Goal: Task Accomplishment & Management: Manage account settings

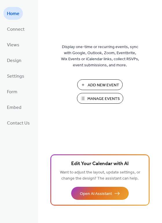
click at [96, 99] on span "Manage Events" at bounding box center [104, 99] width 32 height 6
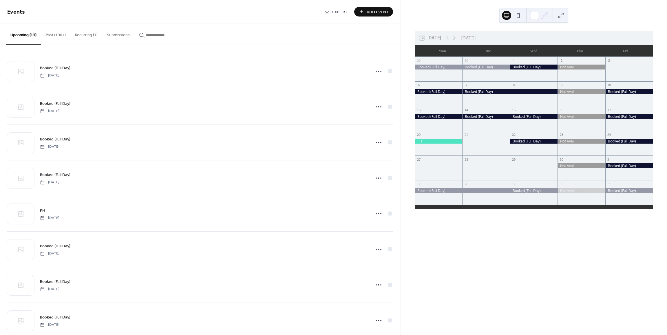
click at [455, 39] on icon at bounding box center [454, 37] width 7 height 7
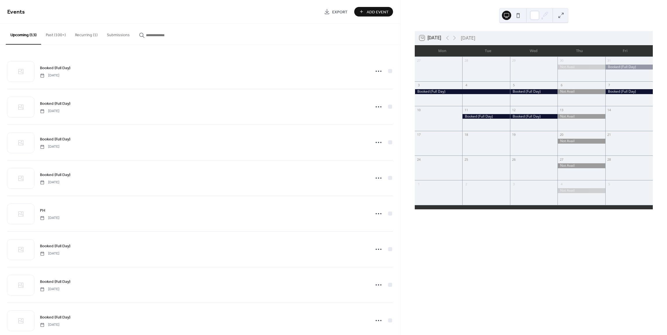
click at [437, 125] on div at bounding box center [439, 121] width 48 height 15
click at [437, 119] on div at bounding box center [439, 121] width 48 height 15
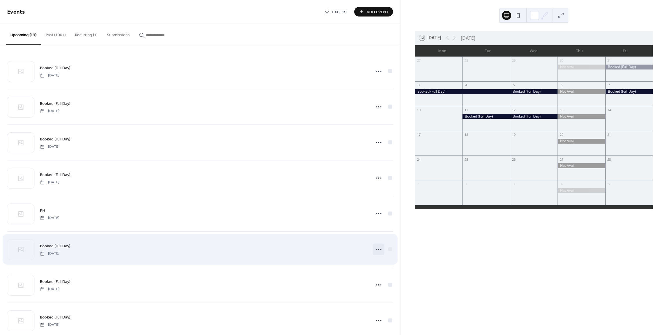
click at [376, 249] on circle at bounding box center [376, 249] width 1 height 1
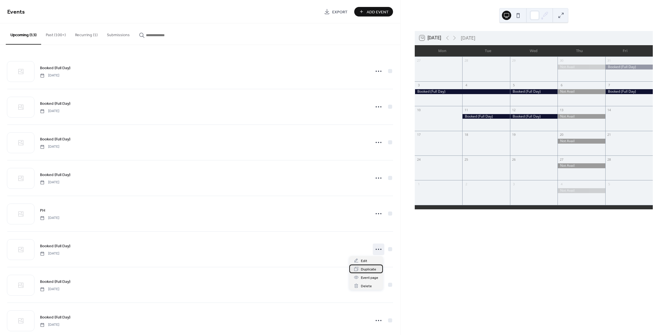
click at [372, 268] on span "Duplicate" at bounding box center [368, 270] width 15 height 6
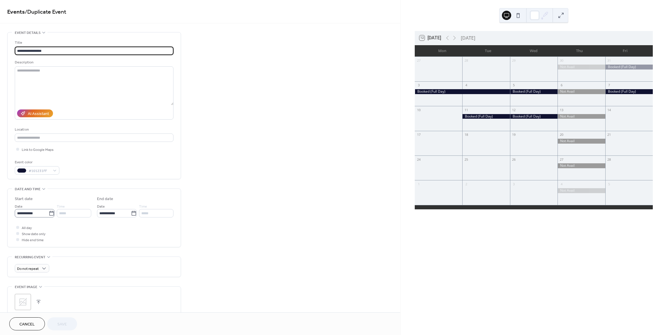
click at [50, 215] on icon at bounding box center [52, 214] width 6 height 6
click at [49, 215] on input "**********" at bounding box center [32, 213] width 34 height 8
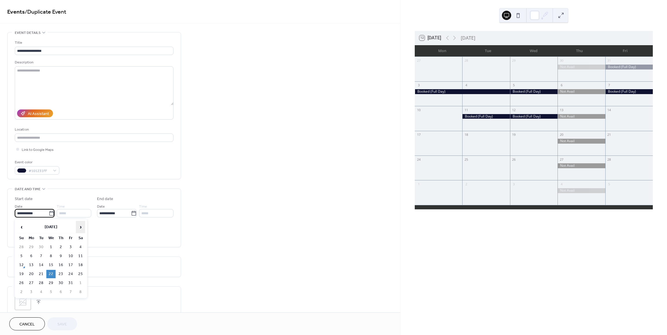
click at [81, 227] on span "›" at bounding box center [80, 227] width 9 height 12
click at [31, 264] on td "10" at bounding box center [31, 265] width 9 height 8
type input "**********"
click at [65, 322] on span "Save" at bounding box center [62, 325] width 10 height 6
